Goal: Task Accomplishment & Management: Manage account settings

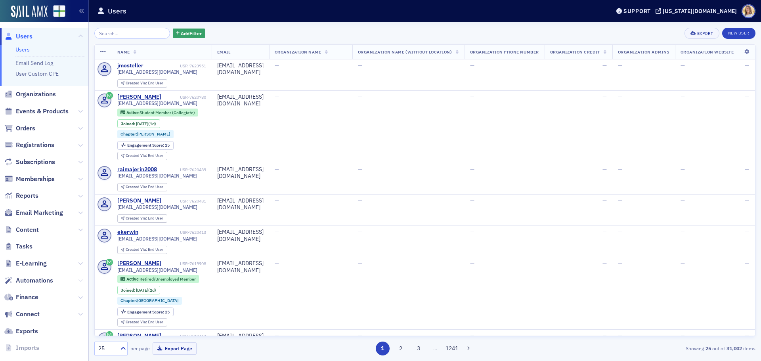
click at [78, 280] on icon at bounding box center [80, 280] width 5 height 5
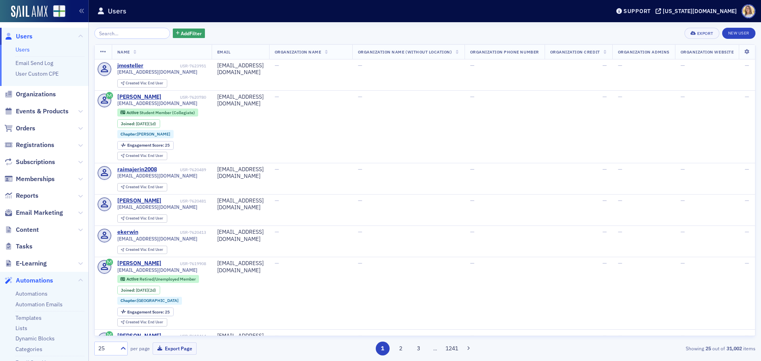
click at [37, 279] on span "Automations" at bounding box center [34, 280] width 37 height 9
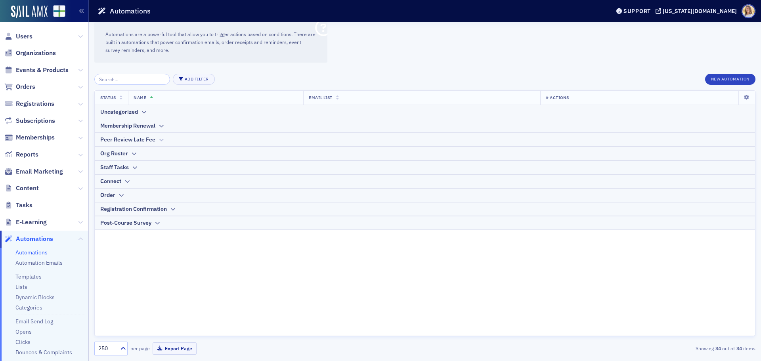
click at [162, 139] on icon at bounding box center [161, 139] width 6 height 5
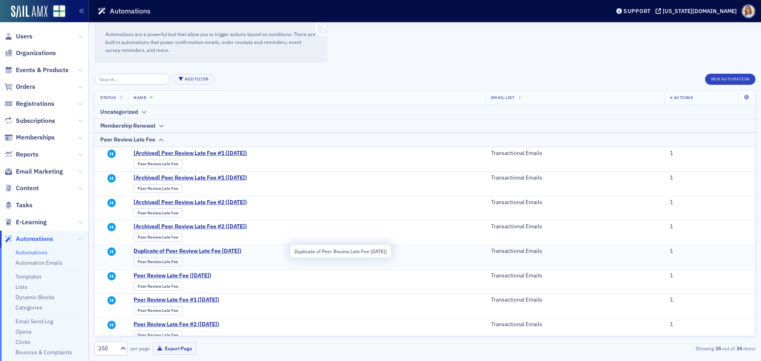
click at [214, 251] on span "Duplicate of Peer Review Late Fee 9/13/2025)" at bounding box center [211, 251] width 155 height 7
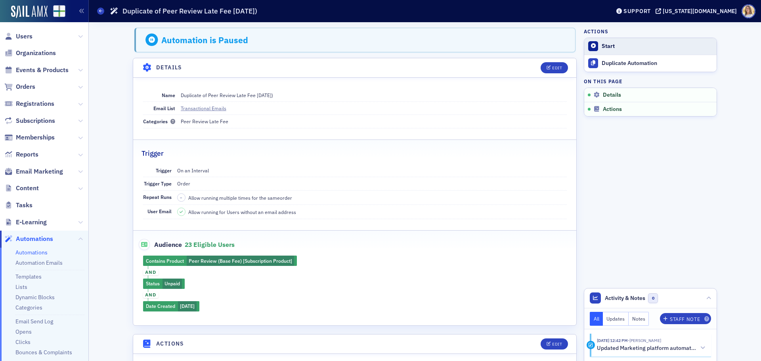
click at [605, 46] on div "Start" at bounding box center [656, 46] width 111 height 7
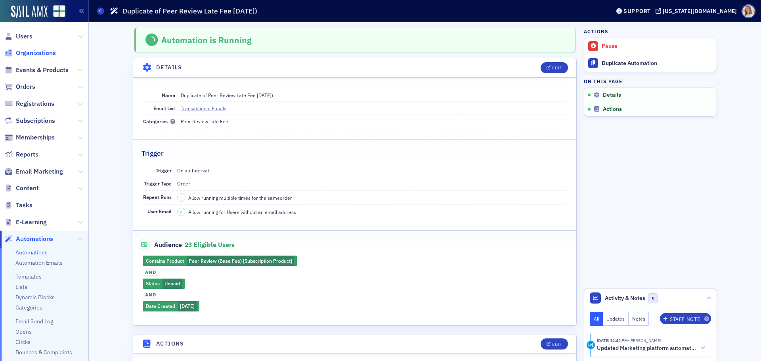
drag, startPoint x: 50, startPoint y: 50, endPoint x: 55, endPoint y: 50, distance: 5.2
click at [50, 50] on span "Organizations" at bounding box center [36, 53] width 40 height 9
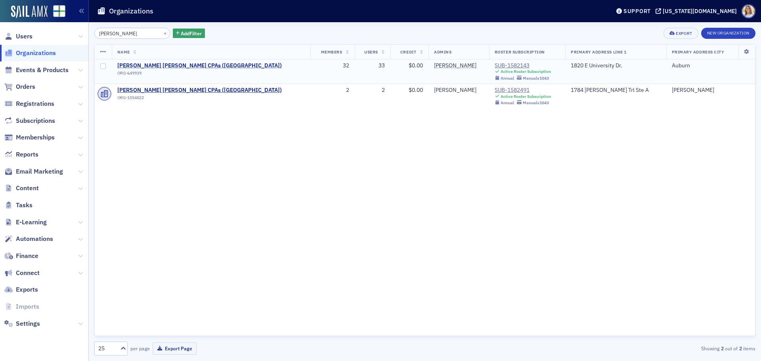
type input "[PERSON_NAME]"
click at [178, 64] on span "[PERSON_NAME] [PERSON_NAME] CPAs ([GEOGRAPHIC_DATA])" at bounding box center [199, 65] width 164 height 7
select select "US"
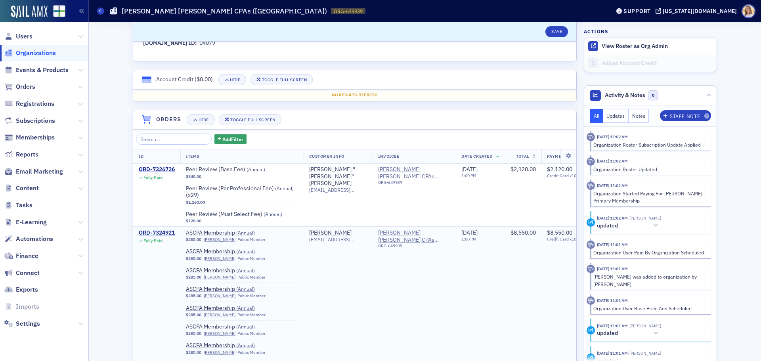
scroll to position [475, 0]
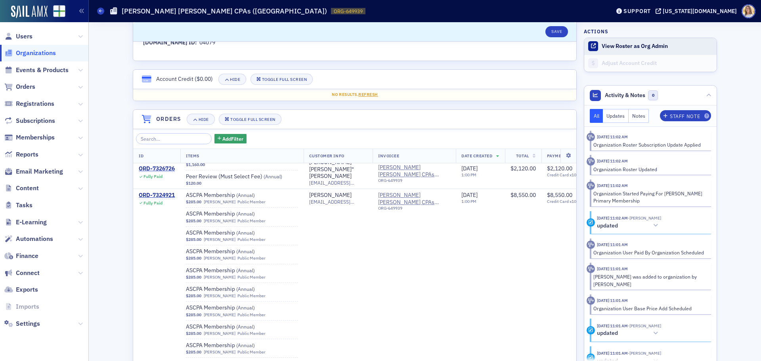
click at [648, 51] on span "View Roster as Org Admin" at bounding box center [650, 46] width 132 height 17
click at [611, 48] on button "View Roster as Org Admin" at bounding box center [634, 46] width 66 height 7
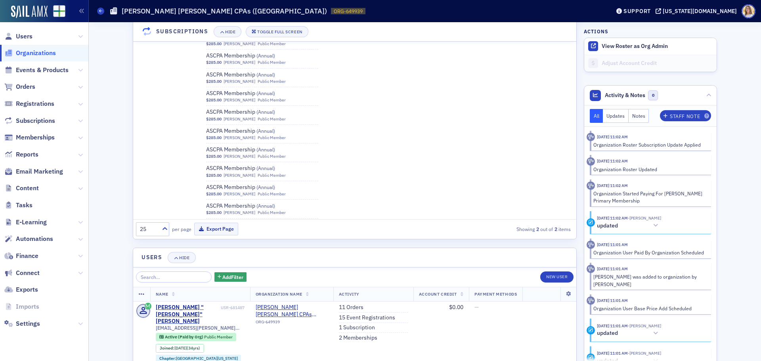
scroll to position [791, 0]
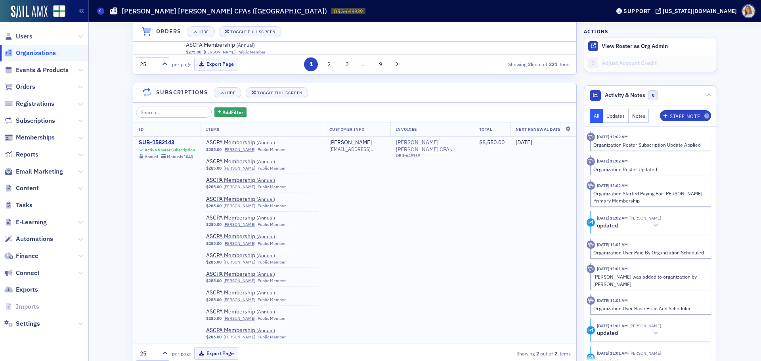
click at [163, 141] on div "SUB-1582143" at bounding box center [167, 142] width 56 height 7
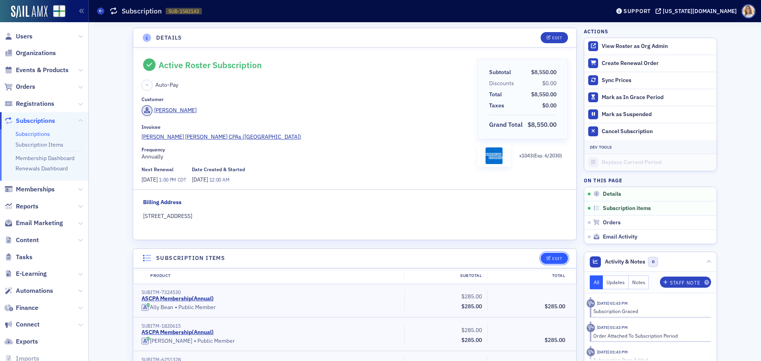
click at [552, 254] on button "Edit" at bounding box center [553, 258] width 27 height 11
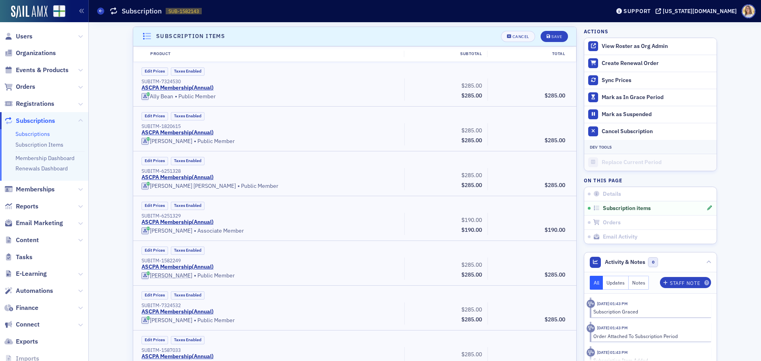
scroll to position [222, 0]
click at [519, 35] on div "Cancel" at bounding box center [520, 36] width 17 height 4
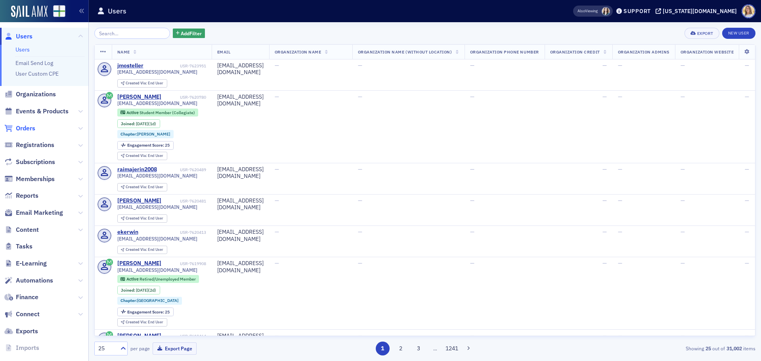
click at [29, 129] on span "Orders" at bounding box center [25, 128] width 19 height 9
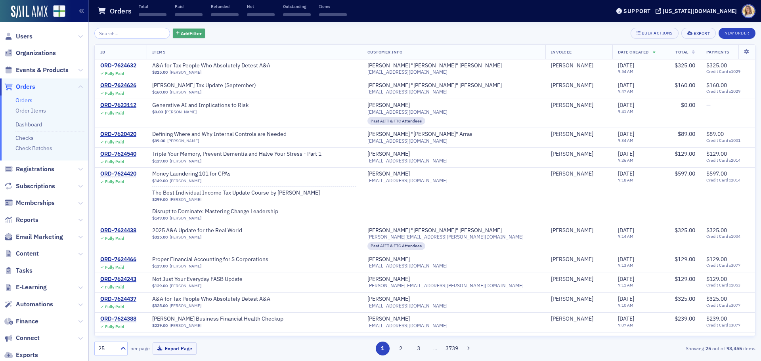
click at [193, 34] on span "Add Filter" at bounding box center [191, 33] width 21 height 7
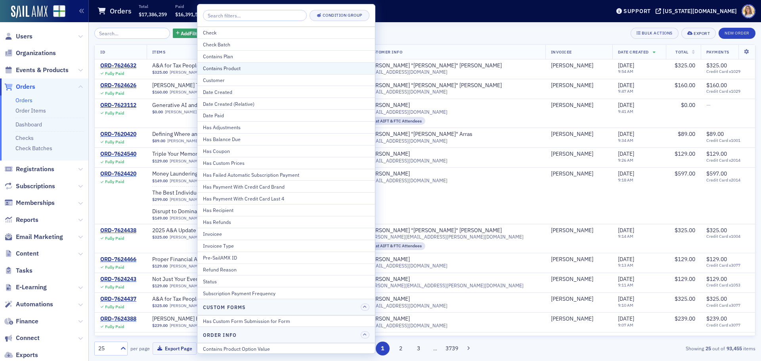
click at [248, 67] on div "Contains Product" at bounding box center [286, 68] width 166 height 7
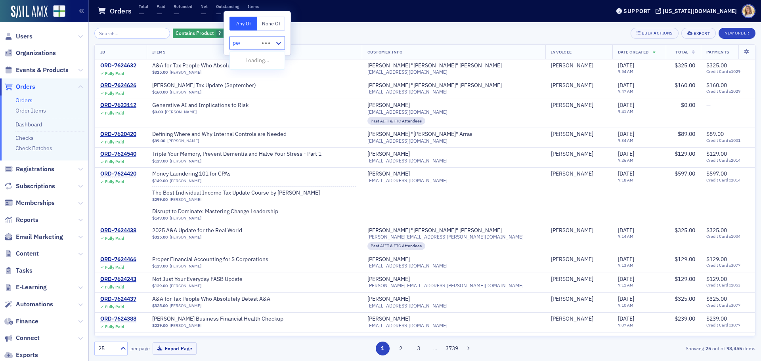
type input "peer"
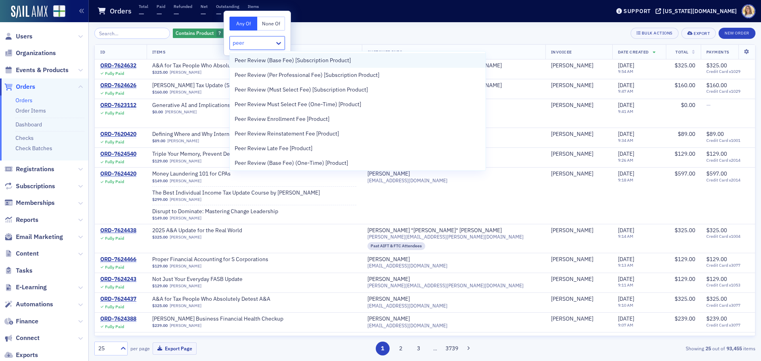
click at [256, 62] on span "Peer Review (Base Fee) [Subscription Product]" at bounding box center [293, 60] width 116 height 8
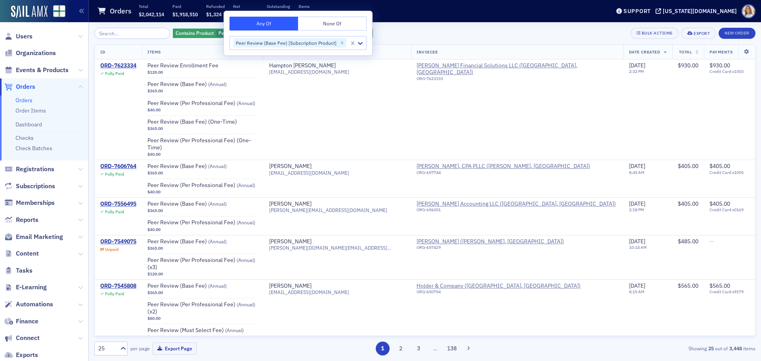
click at [409, 36] on div "Contains Product Peer Review (Base Fee) [Subscription Product] Add Filter Bulk …" at bounding box center [424, 33] width 661 height 11
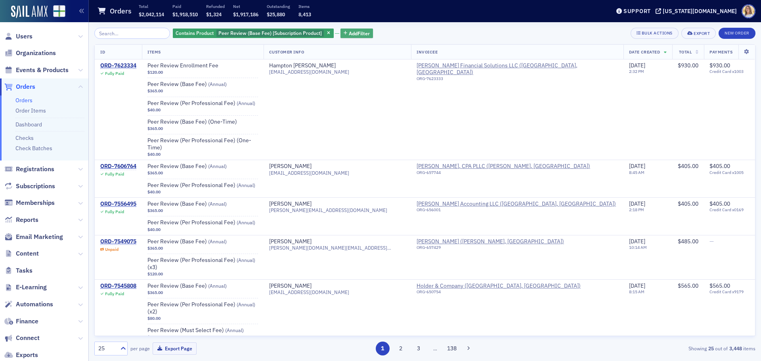
click at [349, 32] on span "Add Filter" at bounding box center [359, 33] width 21 height 7
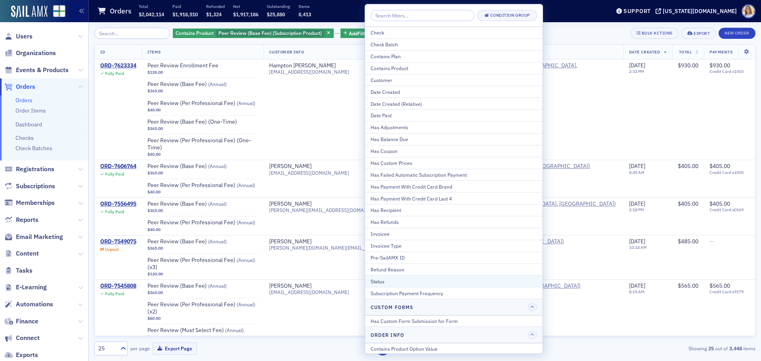
click at [399, 279] on div "Status" at bounding box center [453, 281] width 166 height 7
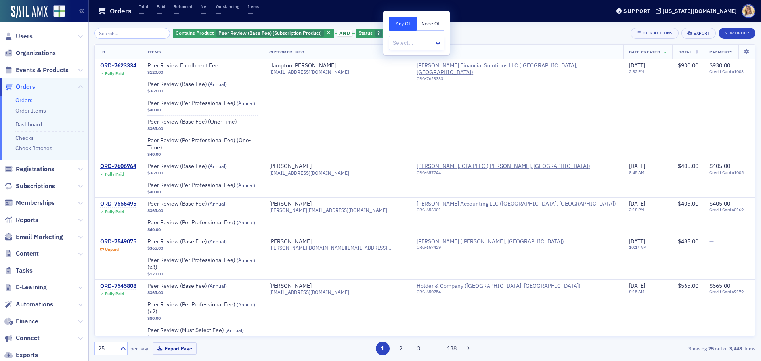
click at [404, 43] on div at bounding box center [412, 43] width 41 height 10
click at [419, 161] on div "Unpaid" at bounding box center [416, 161] width 45 height 8
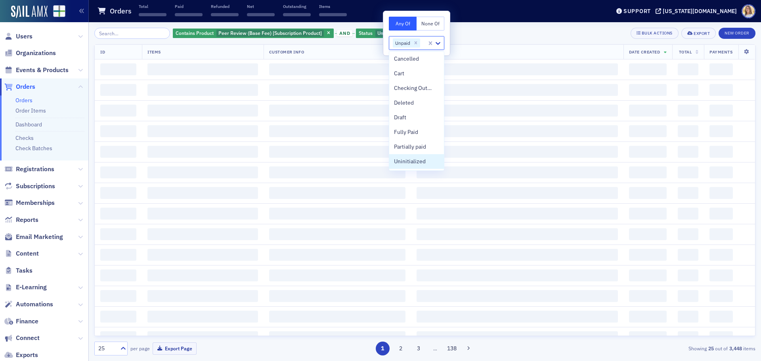
scroll to position [2, 0]
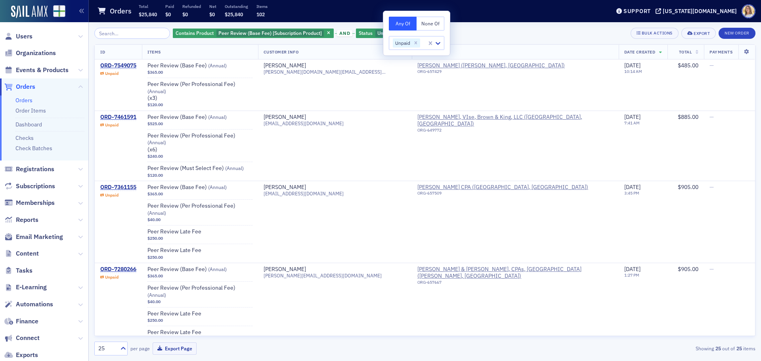
click at [527, 30] on div "Contains Product Peer Review (Base Fee) [Subscription Product] and Status Unpai…" at bounding box center [424, 33] width 661 height 11
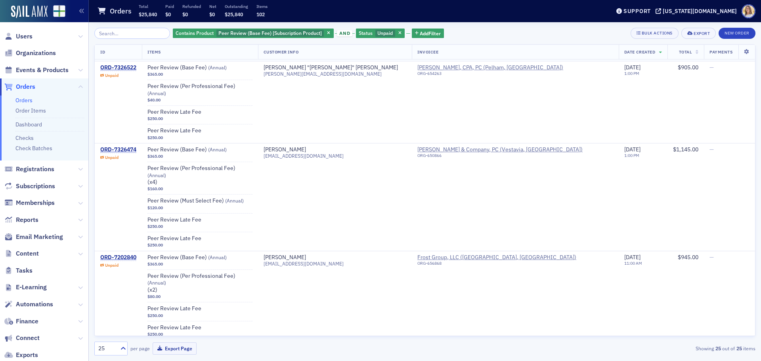
scroll to position [1749, 0]
click at [78, 239] on icon at bounding box center [80, 237] width 5 height 5
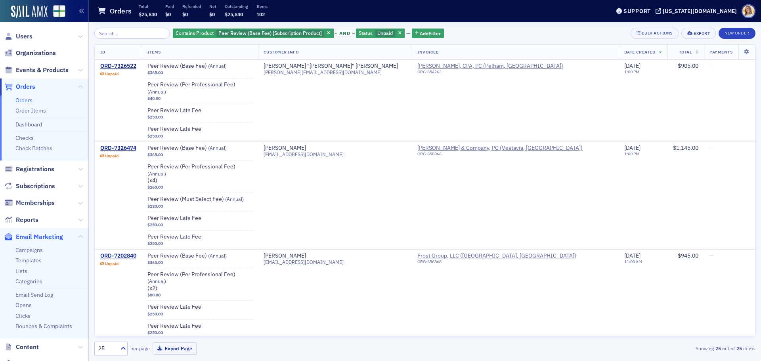
click at [30, 236] on span "Email Marketing" at bounding box center [39, 237] width 47 height 9
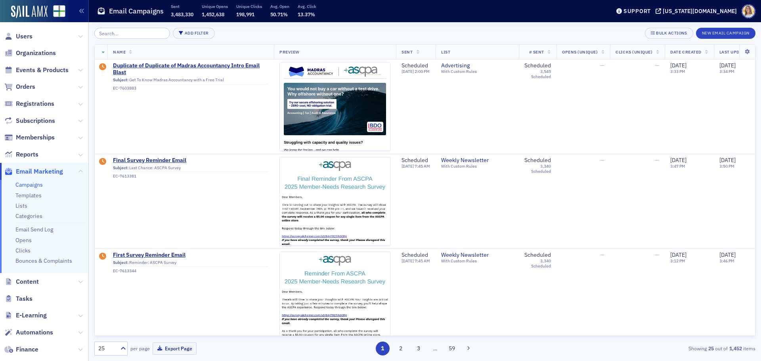
click at [33, 186] on link "Campaigns" at bounding box center [28, 184] width 27 height 7
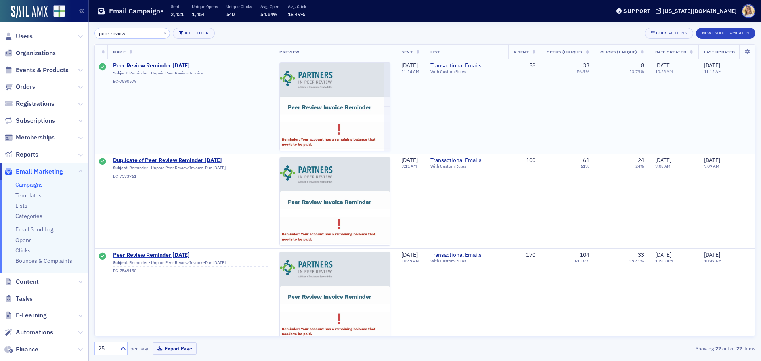
type input "peer review"
click at [166, 63] on span "Peer Review Reminder 8-13-2025" at bounding box center [190, 65] width 155 height 7
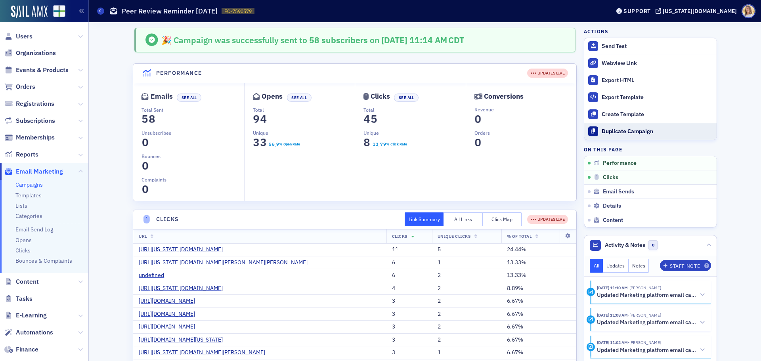
click at [651, 132] on div "Duplicate Campaign" at bounding box center [656, 131] width 111 height 7
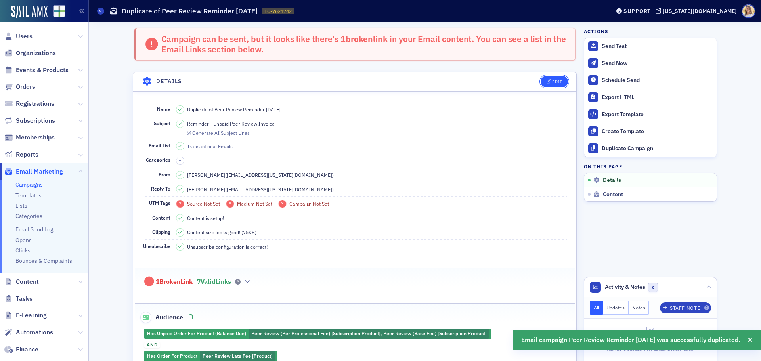
click at [553, 84] on div "Edit" at bounding box center [557, 82] width 10 height 4
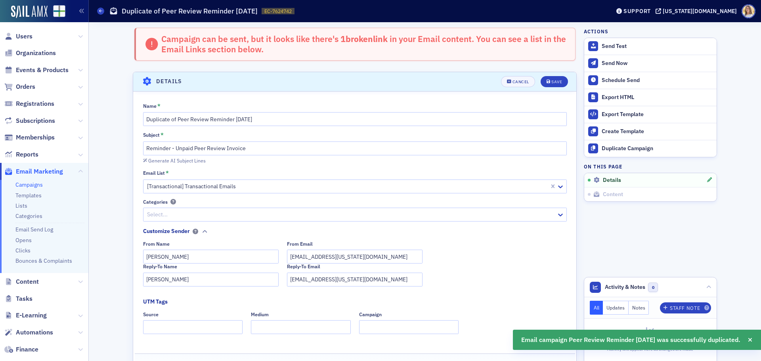
scroll to position [46, 0]
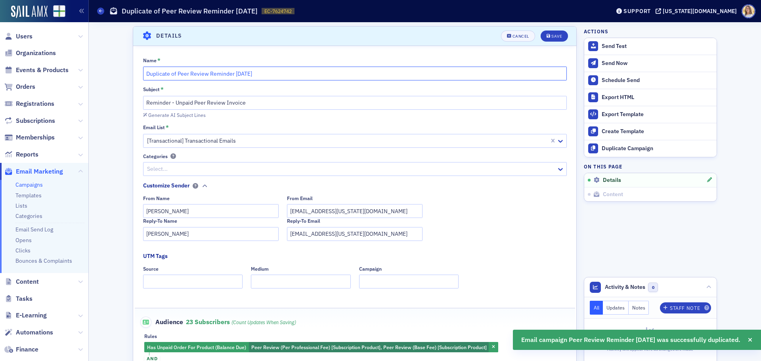
drag, startPoint x: 174, startPoint y: 73, endPoint x: 132, endPoint y: 80, distance: 42.7
click at [133, 80] on div "Name * Duplicate of Peer Review Reminder 8-13-2025 Subject * Reminder - Unpaid …" at bounding box center [354, 243] width 443 height 373
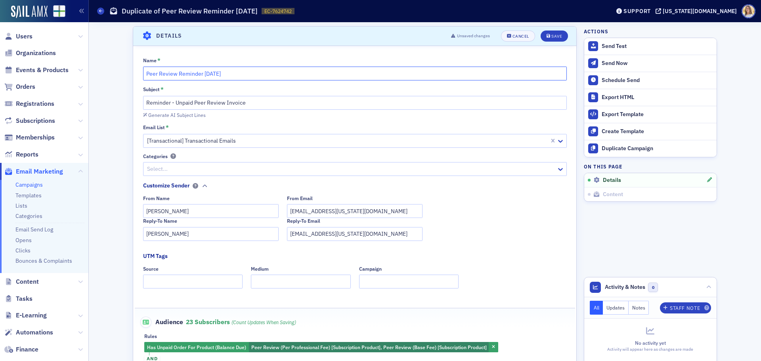
click at [202, 74] on input "Peer Review Reminder 8-13-2025" at bounding box center [355, 74] width 424 height 14
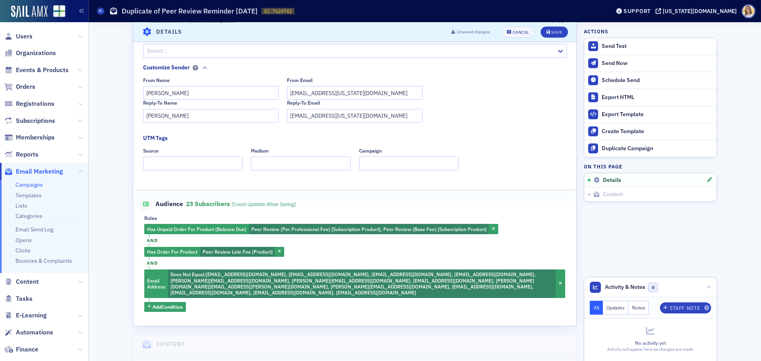
scroll to position [164, 0]
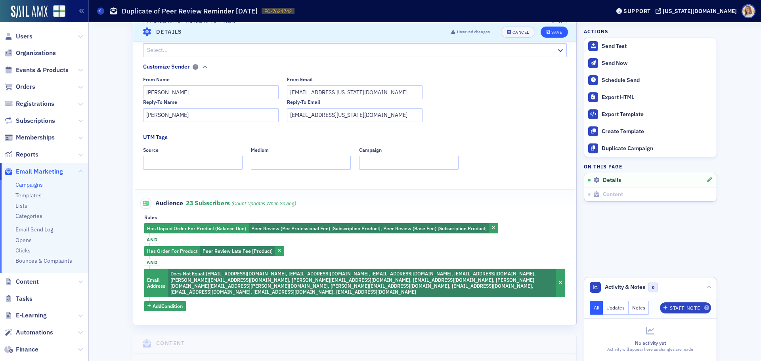
type input "Peer Review Reminder 9-17-2025"
click at [546, 30] on icon "submit" at bounding box center [548, 32] width 4 height 4
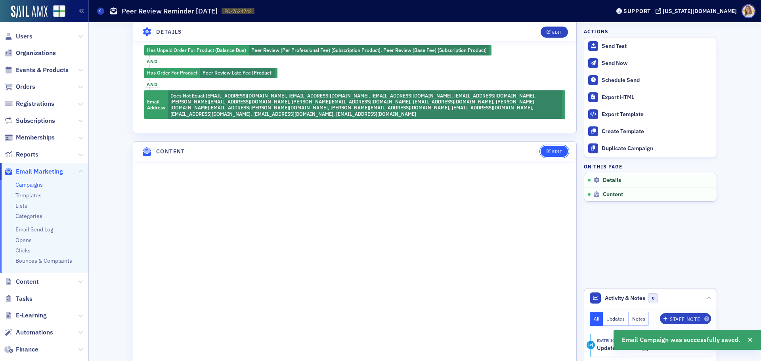
click at [548, 149] on icon "button" at bounding box center [548, 151] width 5 height 4
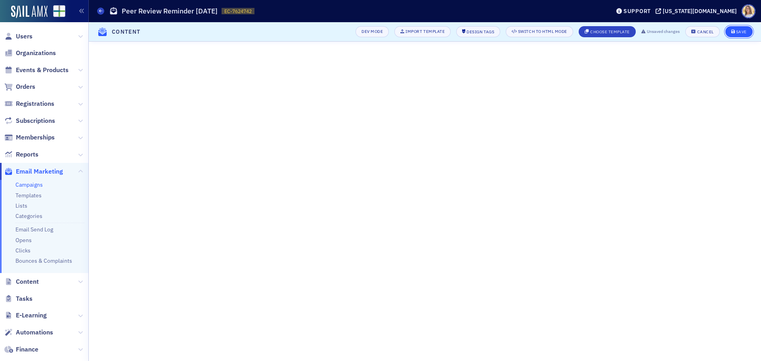
click at [741, 31] on div "Save" at bounding box center [741, 32] width 11 height 4
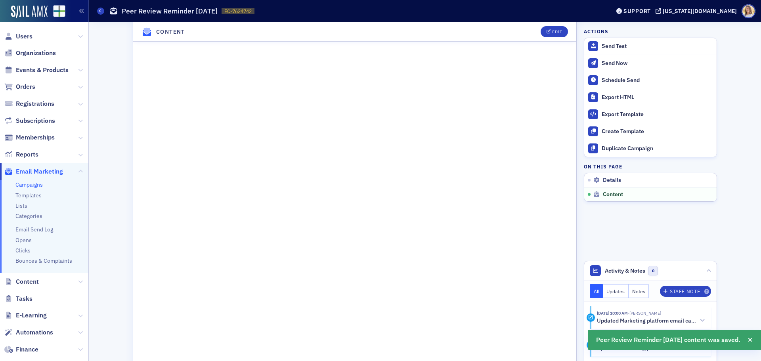
scroll to position [495, 0]
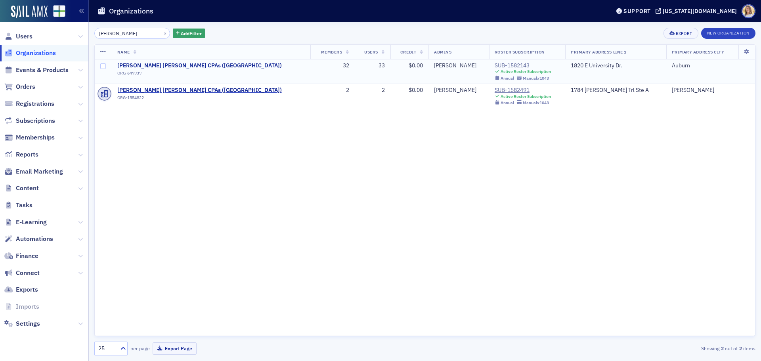
type input "[PERSON_NAME]"
click at [172, 67] on span "[PERSON_NAME] [PERSON_NAME] CPAs ([GEOGRAPHIC_DATA])" at bounding box center [199, 65] width 164 height 7
select select "US"
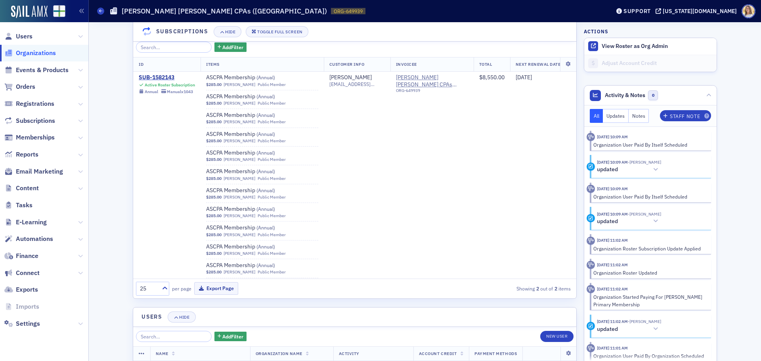
scroll to position [850, 0]
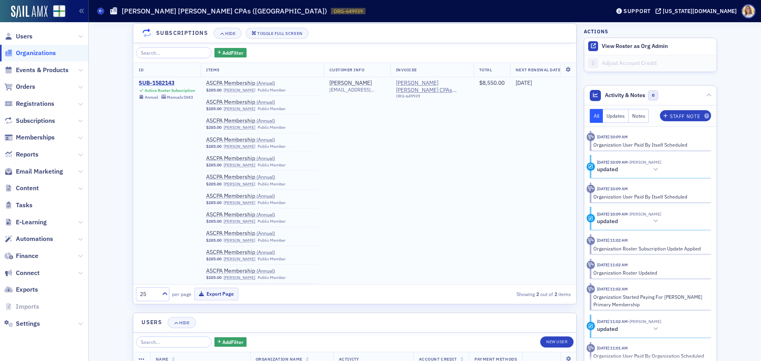
click at [166, 80] on div "SUB-1582143" at bounding box center [167, 83] width 56 height 7
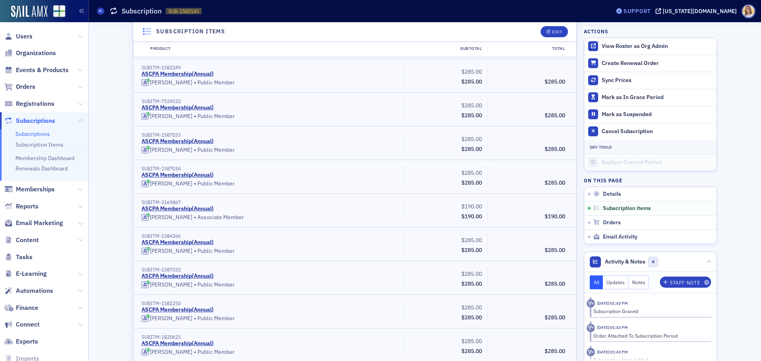
scroll to position [360, 0]
click at [645, 46] on button "View Roster as Org Admin" at bounding box center [634, 46] width 66 height 7
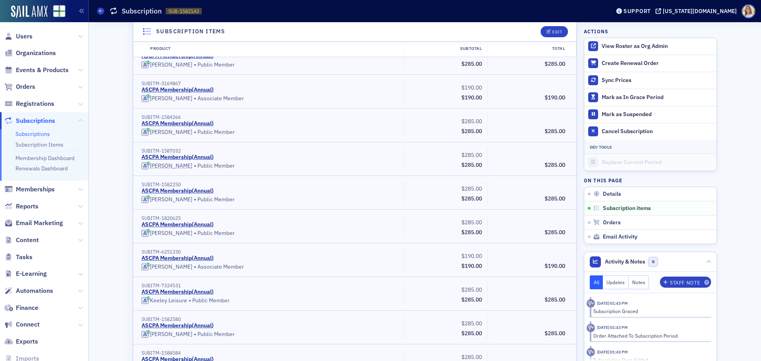
scroll to position [479, 0]
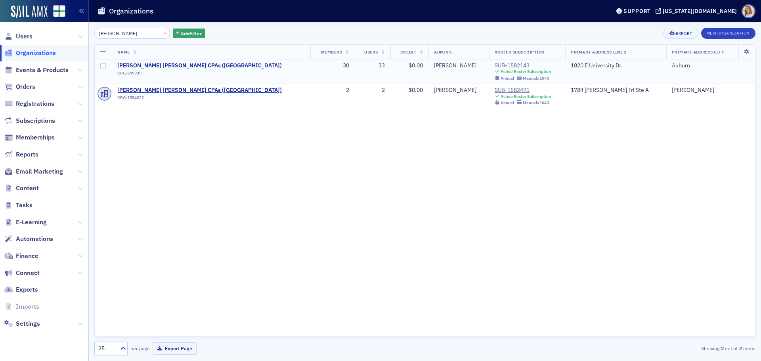
type input "[PERSON_NAME]"
click at [158, 66] on span "[PERSON_NAME] [PERSON_NAME] CPAs ([GEOGRAPHIC_DATA])" at bounding box center [199, 65] width 164 height 7
select select "US"
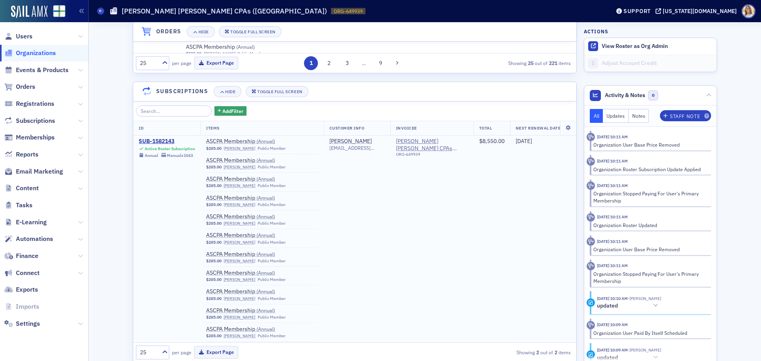
scroll to position [792, 0]
click at [154, 140] on div "SUB-1582143" at bounding box center [167, 140] width 56 height 7
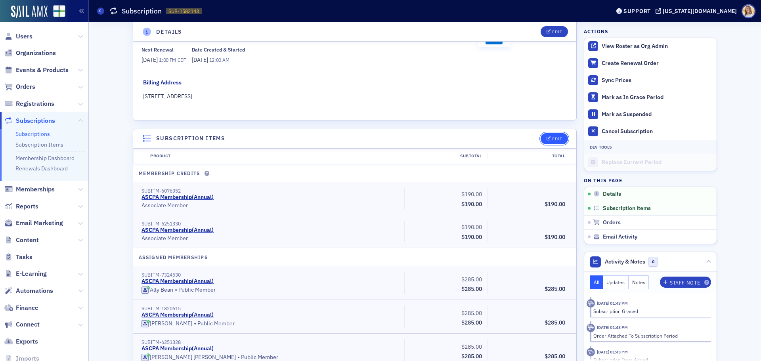
click at [555, 141] on div "Edit" at bounding box center [557, 139] width 10 height 4
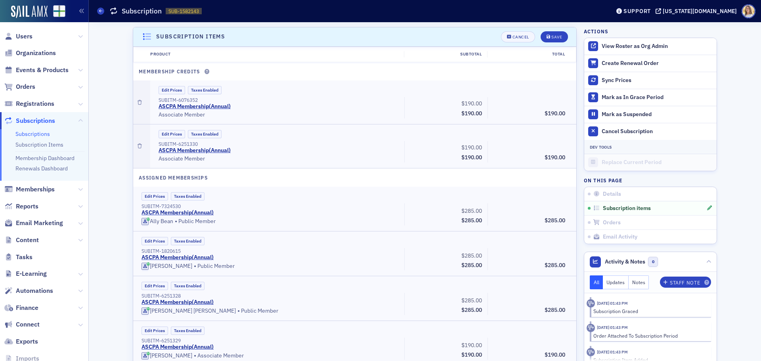
scroll to position [222, 0]
click at [138, 101] on icon "button" at bounding box center [139, 101] width 4 height 5
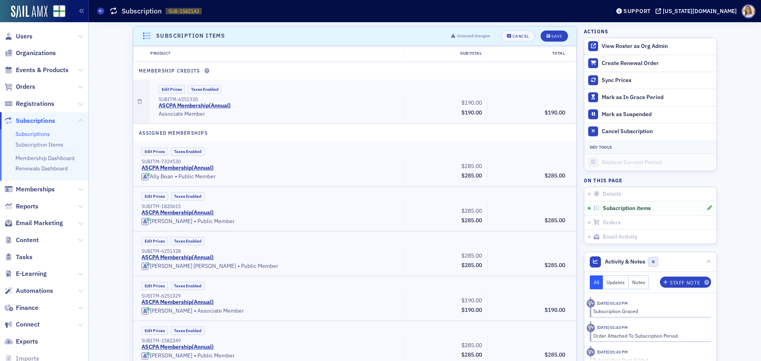
click at [138, 101] on icon "button" at bounding box center [139, 101] width 4 height 5
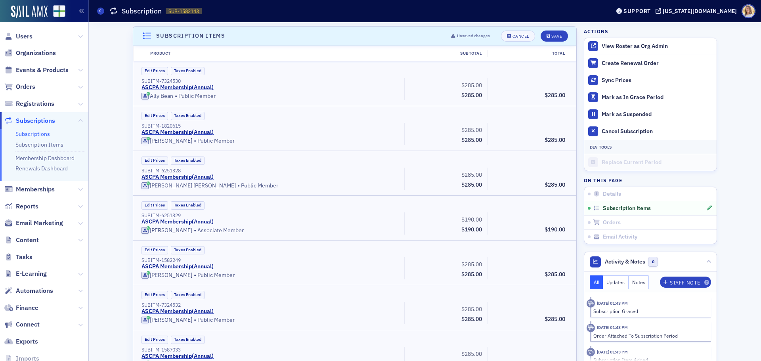
scroll to position [142, 0]
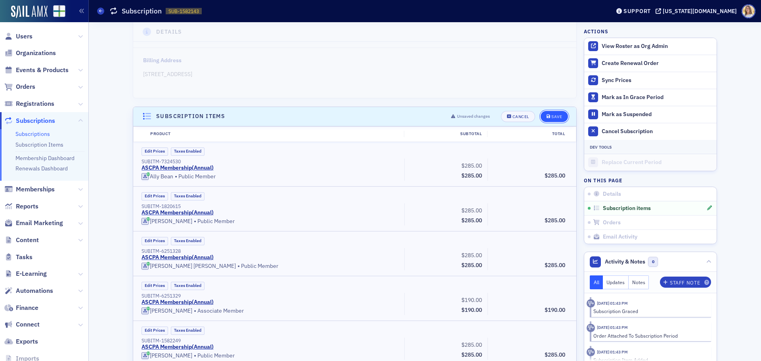
click at [561, 118] on button "Save" at bounding box center [553, 116] width 27 height 11
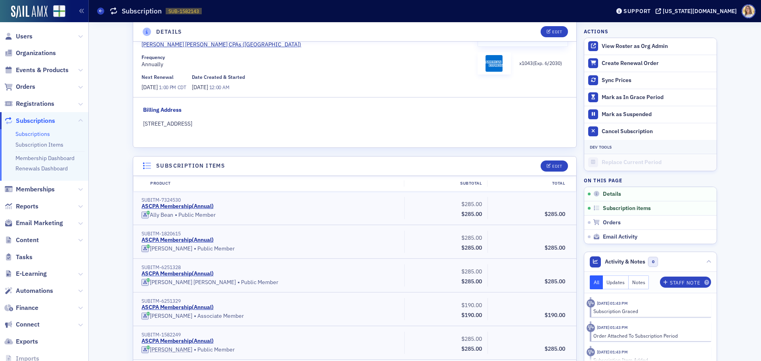
scroll to position [109, 0]
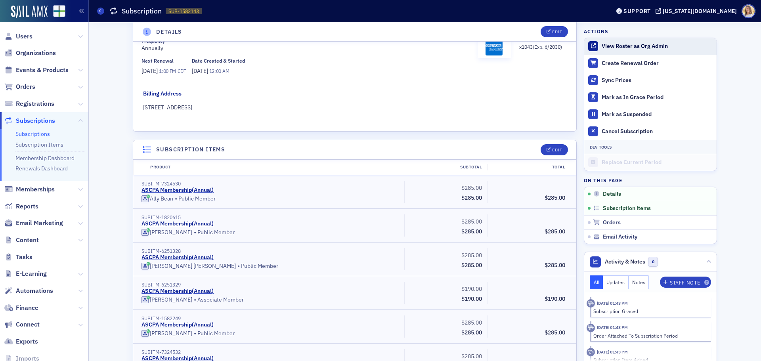
click at [624, 44] on button "View Roster as Org Admin" at bounding box center [634, 46] width 66 height 7
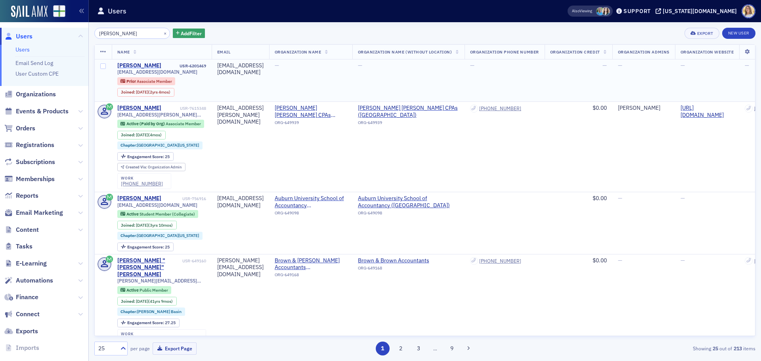
type input "[PERSON_NAME]"
click at [130, 65] on div "[PERSON_NAME]" at bounding box center [139, 65] width 44 height 7
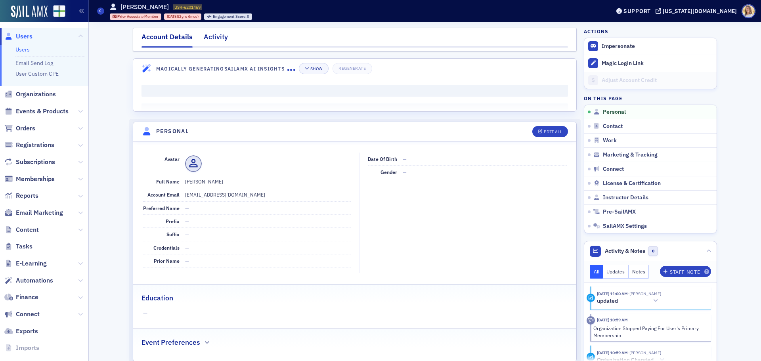
click at [220, 39] on div "Activity" at bounding box center [216, 39] width 24 height 15
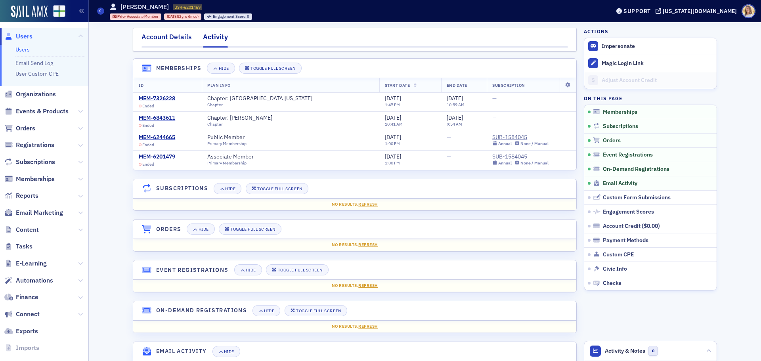
click at [163, 42] on div "Account Details" at bounding box center [166, 39] width 50 height 15
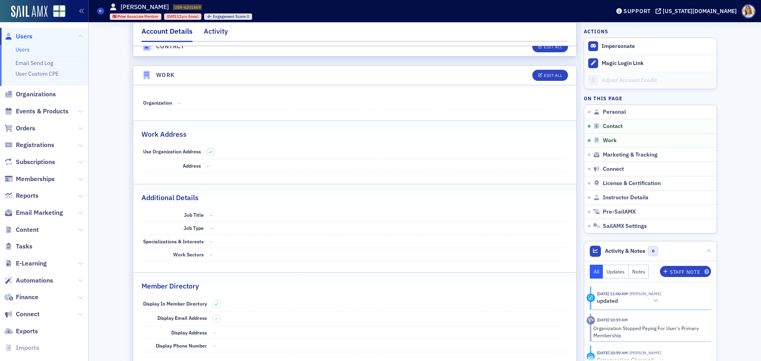
click at [214, 31] on div "Activity" at bounding box center [216, 33] width 24 height 15
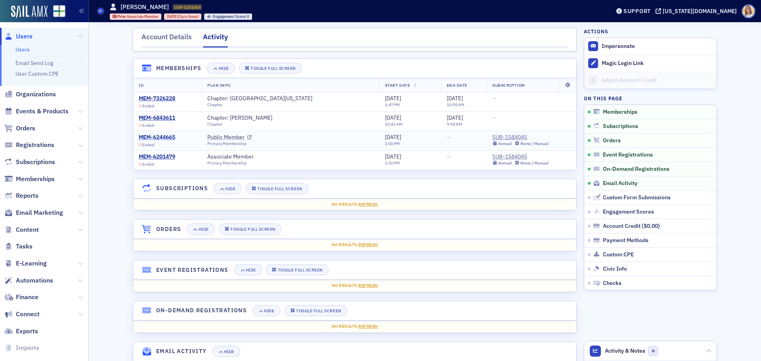
click at [165, 137] on div "MEM-6244665" at bounding box center [157, 137] width 36 height 7
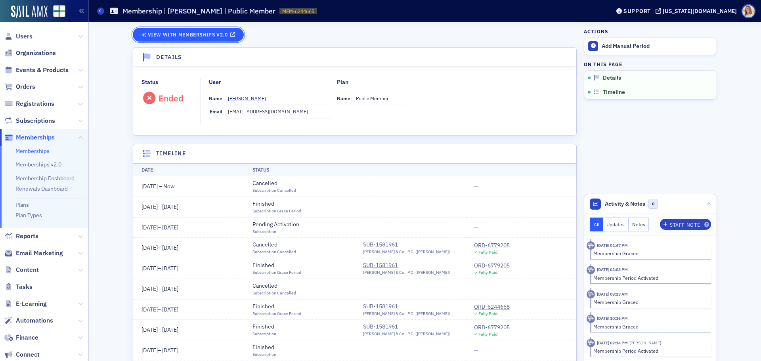
click at [211, 31] on span "View with Memberships v2.0" at bounding box center [188, 34] width 94 height 7
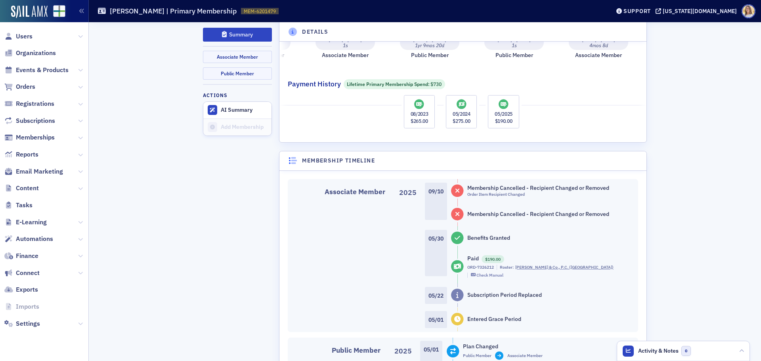
scroll to position [237, 0]
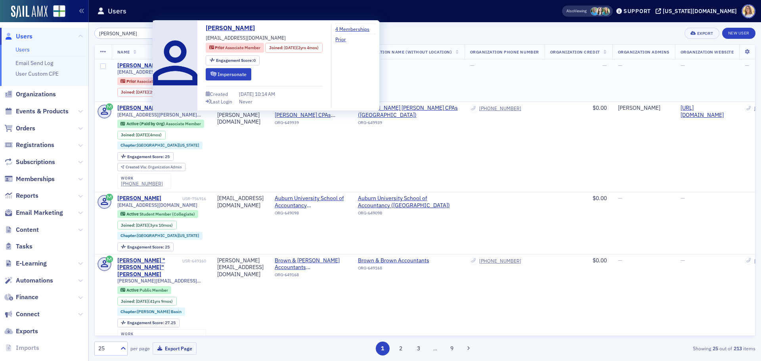
type input "trevon brown"
click at [138, 64] on div "[PERSON_NAME]" at bounding box center [139, 65] width 44 height 7
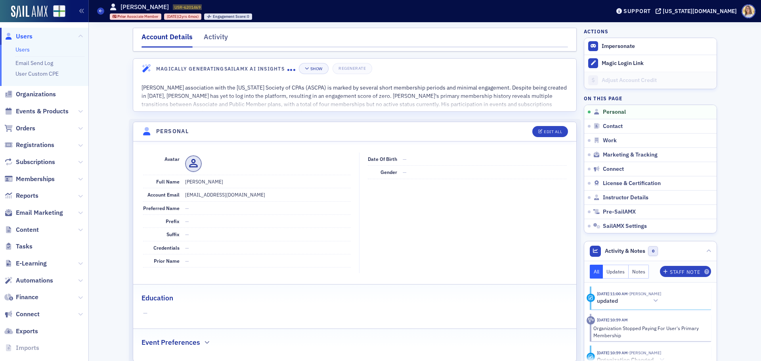
click at [546, 124] on header "Personal Edit All" at bounding box center [354, 131] width 443 height 19
click at [547, 129] on button "Edit All" at bounding box center [550, 131] width 36 height 11
select select "US"
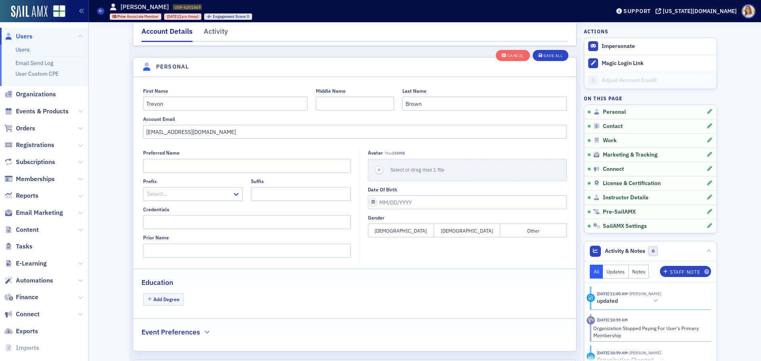
scroll to position [92, 0]
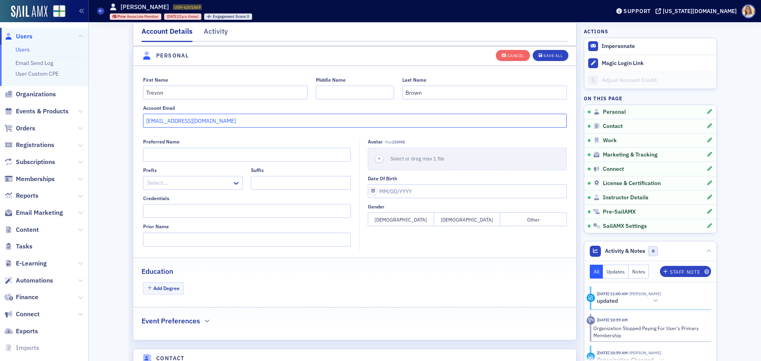
drag, startPoint x: 267, startPoint y: 122, endPoint x: 69, endPoint y: 128, distance: 197.4
click at [69, 128] on div "Users Users Email Send Log User Custom CPE Organizations Events & Products Orde…" at bounding box center [380, 180] width 761 height 361
click at [553, 53] on div "Save All" at bounding box center [552, 55] width 19 height 4
click at [19, 39] on span "Users" at bounding box center [24, 36] width 17 height 9
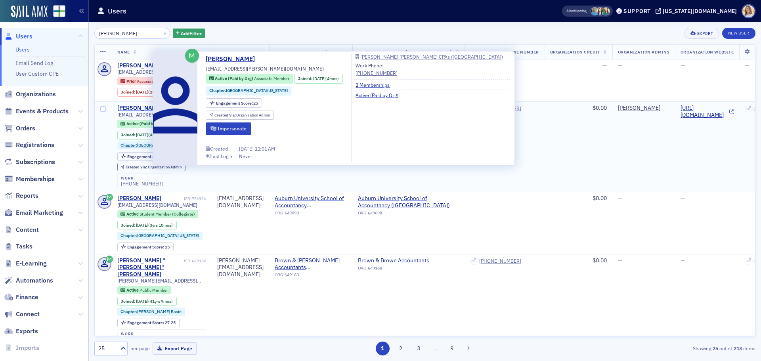
click at [139, 108] on div "[PERSON_NAME]" at bounding box center [139, 108] width 44 height 7
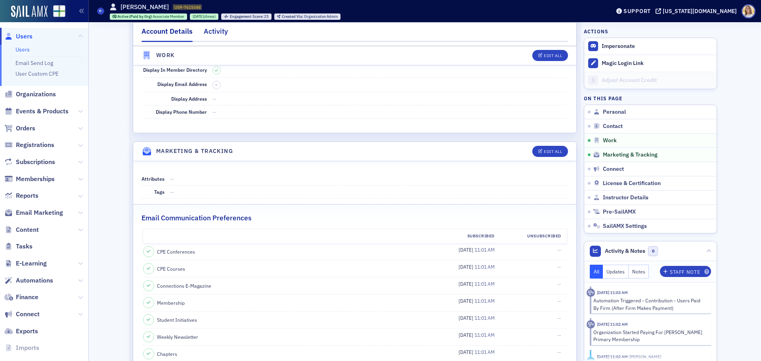
click at [214, 28] on div "Activity" at bounding box center [216, 33] width 24 height 15
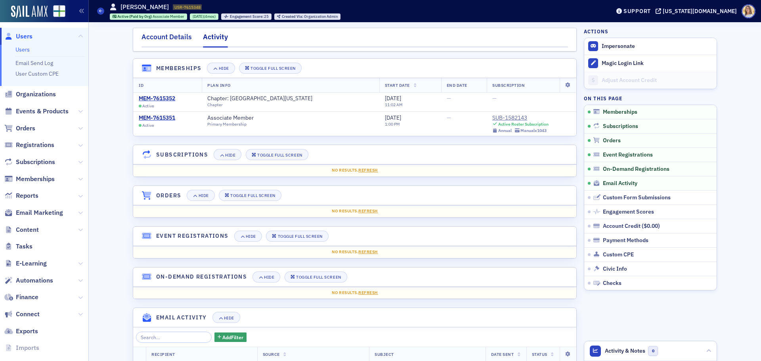
click at [174, 36] on div "Account Details" at bounding box center [166, 39] width 50 height 15
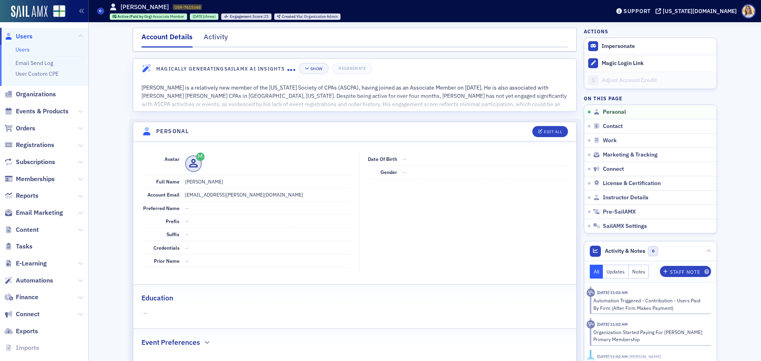
click at [220, 196] on dd "tbrown@machen.cpa" at bounding box center [268, 194] width 166 height 13
copy dd "tbrown@machen.cpa"
click at [548, 132] on div "Edit All" at bounding box center [553, 132] width 18 height 4
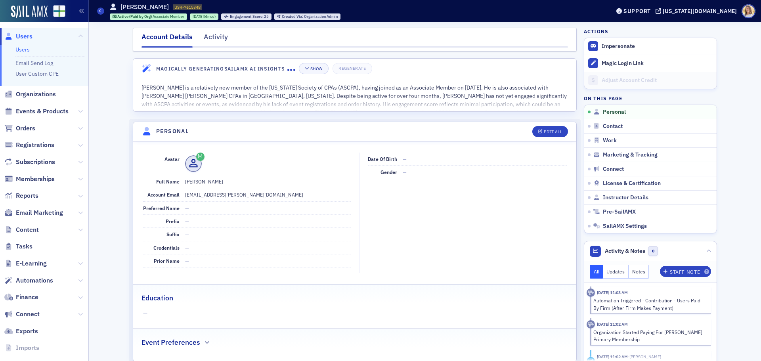
select select "US"
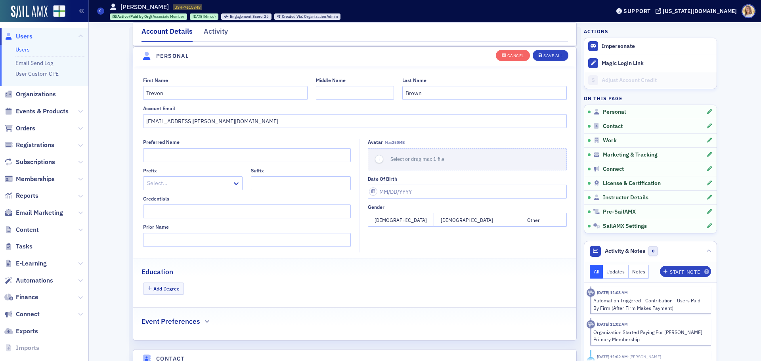
scroll to position [92, 0]
drag, startPoint x: 214, startPoint y: 123, endPoint x: 117, endPoint y: 131, distance: 96.6
click at [538, 54] on icon "button" at bounding box center [540, 55] width 4 height 4
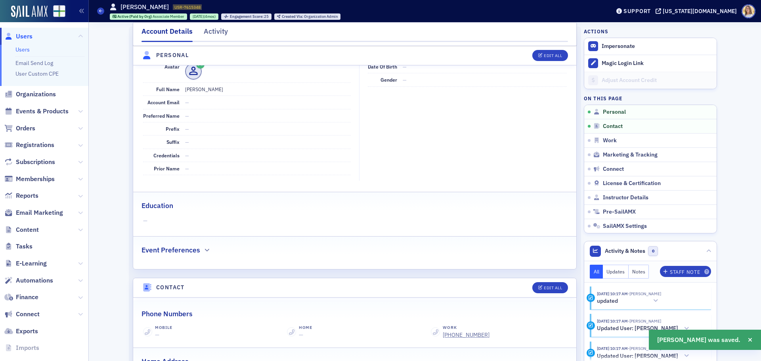
click at [23, 34] on span "Users" at bounding box center [24, 36] width 17 height 9
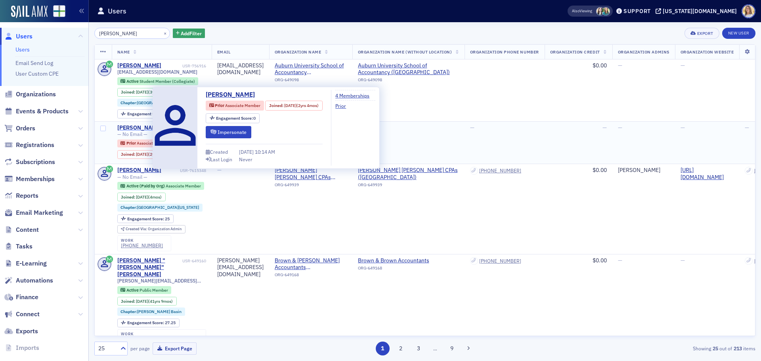
click at [145, 127] on div "[PERSON_NAME]" at bounding box center [139, 127] width 44 height 7
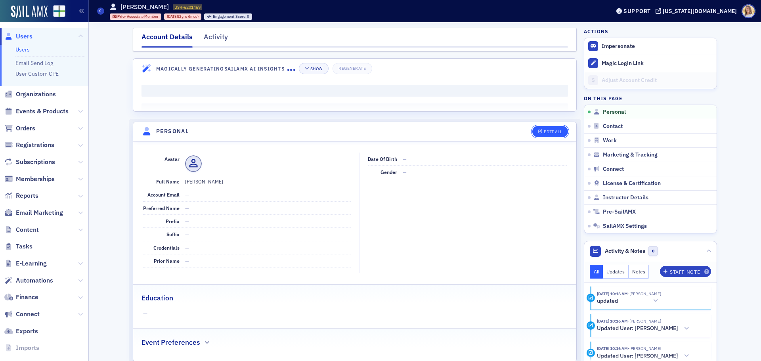
click at [548, 130] on div "Edit All" at bounding box center [553, 132] width 18 height 4
select select "US"
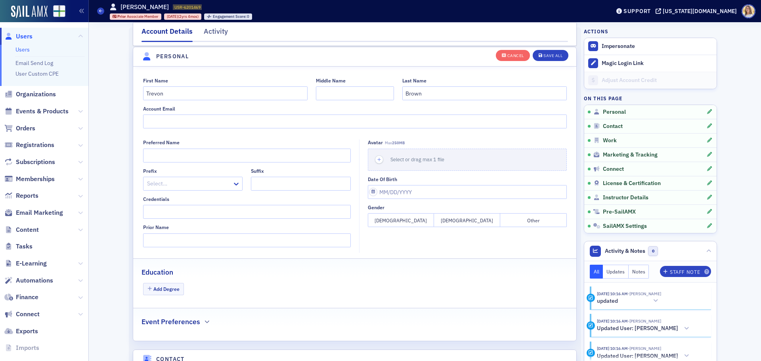
scroll to position [92, 0]
click at [216, 119] on input "Account Email" at bounding box center [355, 121] width 424 height 14
paste input "tbrown@machen.cpa"
type input "tbrown@machen.cpa"
click at [543, 54] on div "Save All" at bounding box center [552, 55] width 19 height 4
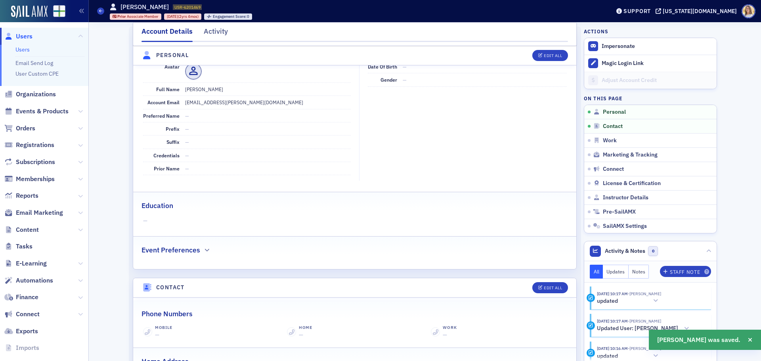
click at [28, 36] on span "Users" at bounding box center [24, 36] width 17 height 9
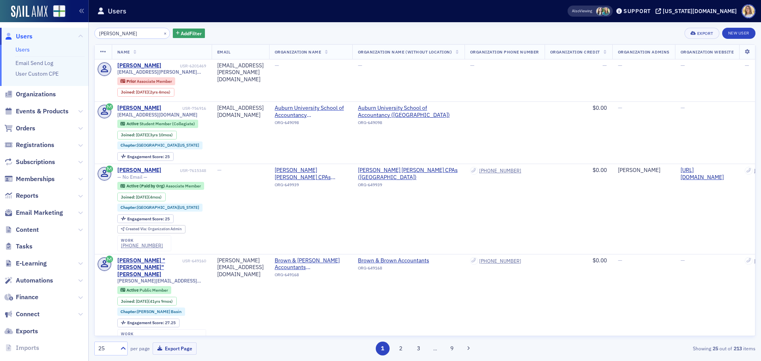
click at [19, 37] on span "Users" at bounding box center [24, 36] width 17 height 9
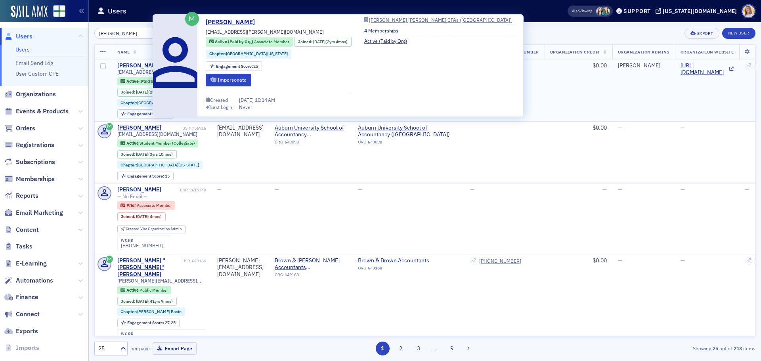
click at [133, 65] on div "[PERSON_NAME]" at bounding box center [139, 65] width 44 height 7
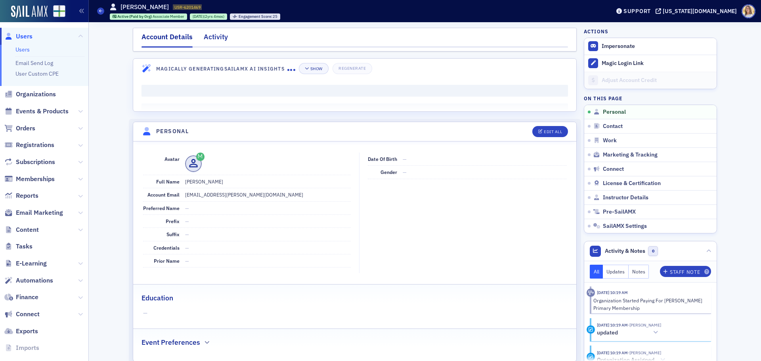
click at [217, 41] on div "Activity" at bounding box center [216, 39] width 24 height 15
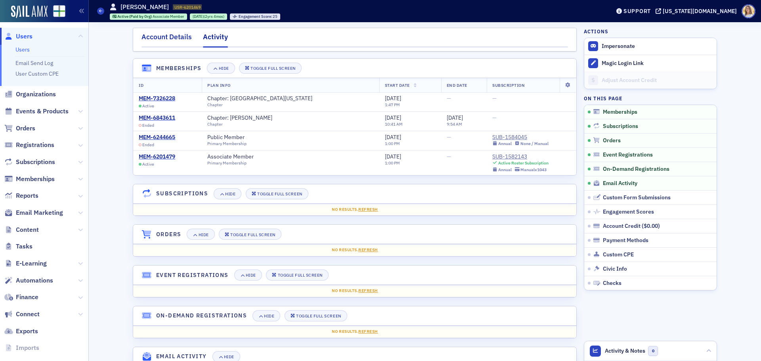
click at [170, 37] on div "Account Details" at bounding box center [166, 39] width 50 height 15
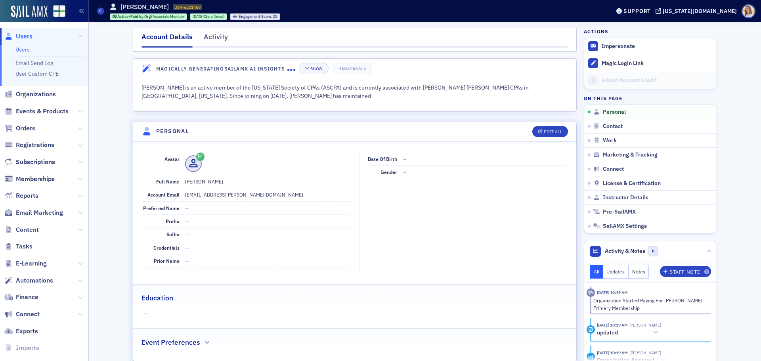
click at [24, 37] on span "Users" at bounding box center [24, 36] width 17 height 9
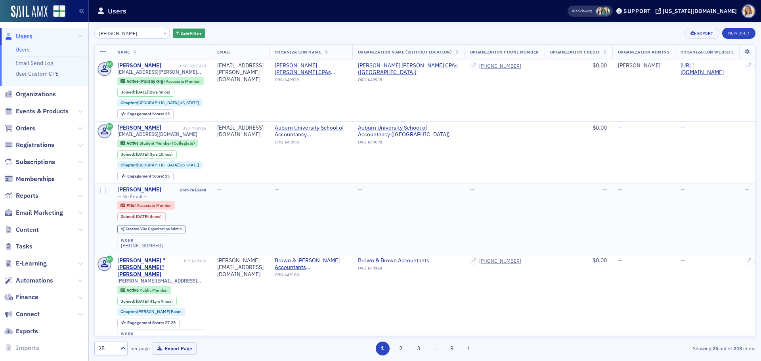
click at [137, 189] on div "[PERSON_NAME]" at bounding box center [139, 189] width 44 height 7
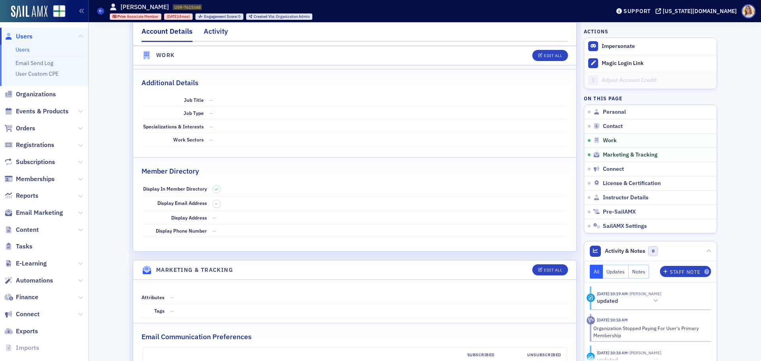
click at [210, 33] on div "Activity" at bounding box center [216, 33] width 24 height 15
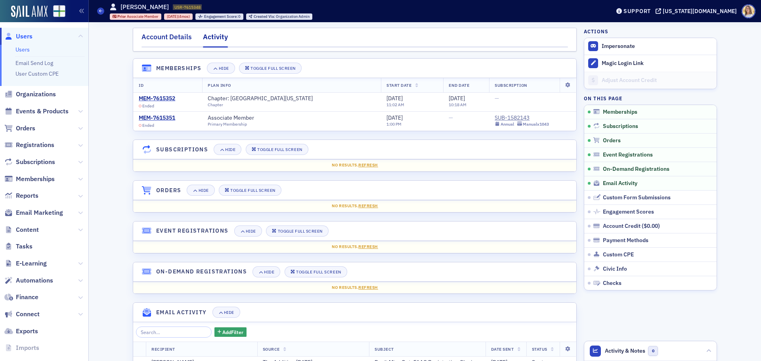
click at [158, 40] on div "Account Details" at bounding box center [166, 39] width 50 height 15
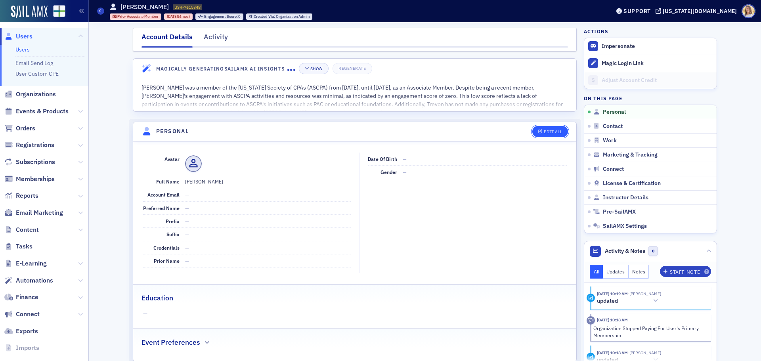
click at [550, 132] on div "Edit All" at bounding box center [553, 132] width 18 height 4
select select "US"
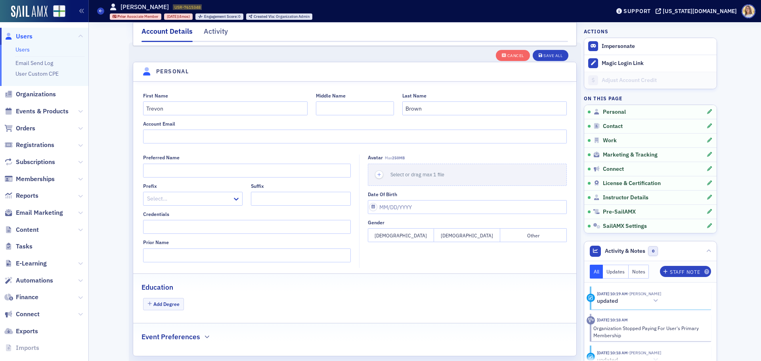
scroll to position [92, 0]
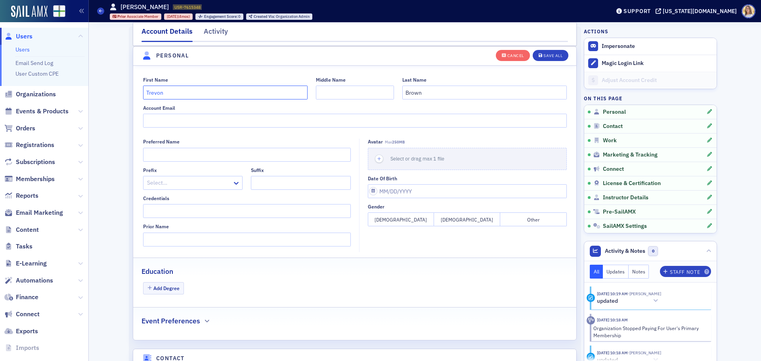
drag, startPoint x: 188, startPoint y: 86, endPoint x: 98, endPoint y: 80, distance: 90.1
type input "Delete"
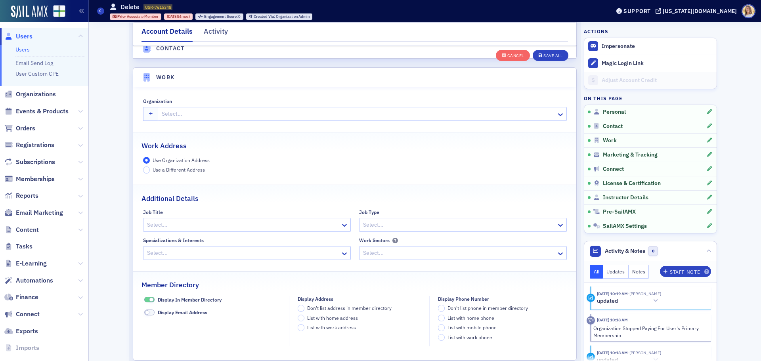
scroll to position [607, 0]
click at [543, 54] on div "Save All" at bounding box center [552, 55] width 19 height 4
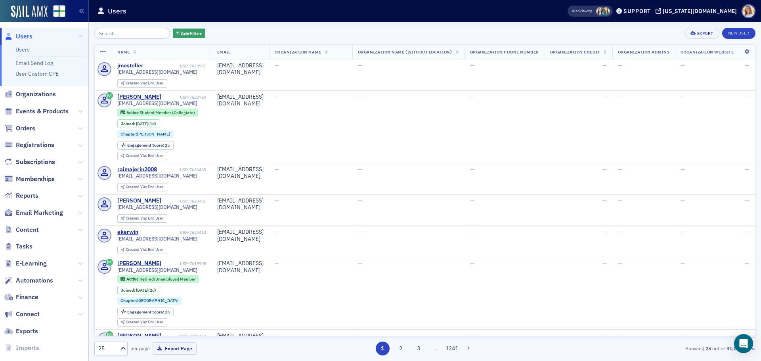
click at [36, 94] on span "Organizations" at bounding box center [36, 94] width 40 height 9
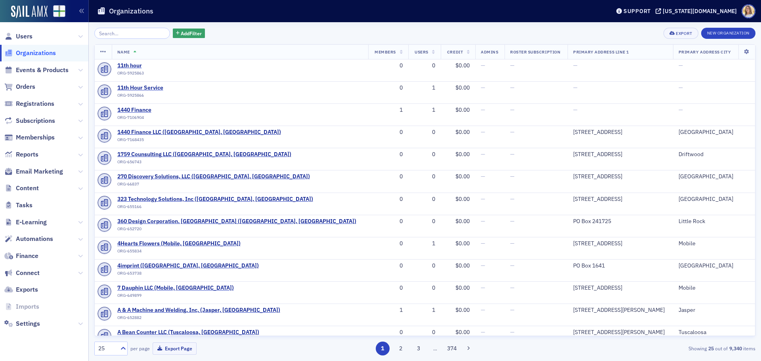
click at [115, 34] on input "search" at bounding box center [132, 33] width 76 height 11
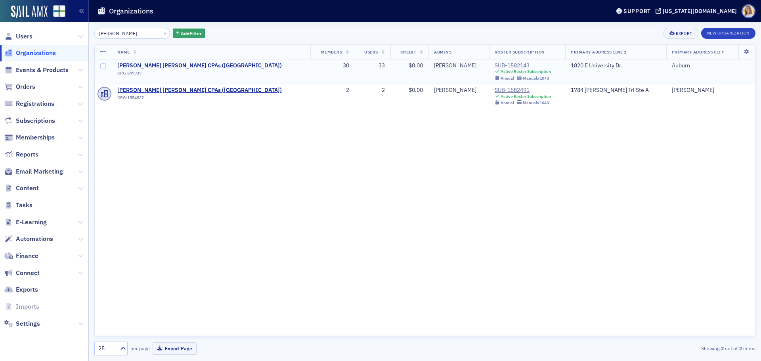
type input "[PERSON_NAME]"
click at [148, 68] on span "[PERSON_NAME] [PERSON_NAME] CPAs ([GEOGRAPHIC_DATA])" at bounding box center [199, 65] width 164 height 7
select select "US"
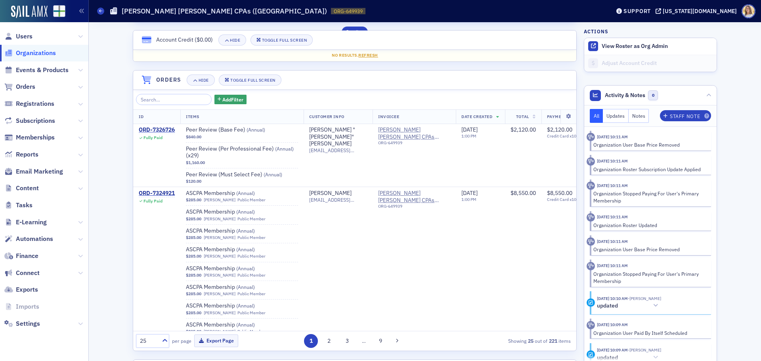
scroll to position [515, 0]
click at [614, 46] on button "View Roster as Org Admin" at bounding box center [634, 46] width 66 height 7
